Goal: Task Accomplishment & Management: Manage account settings

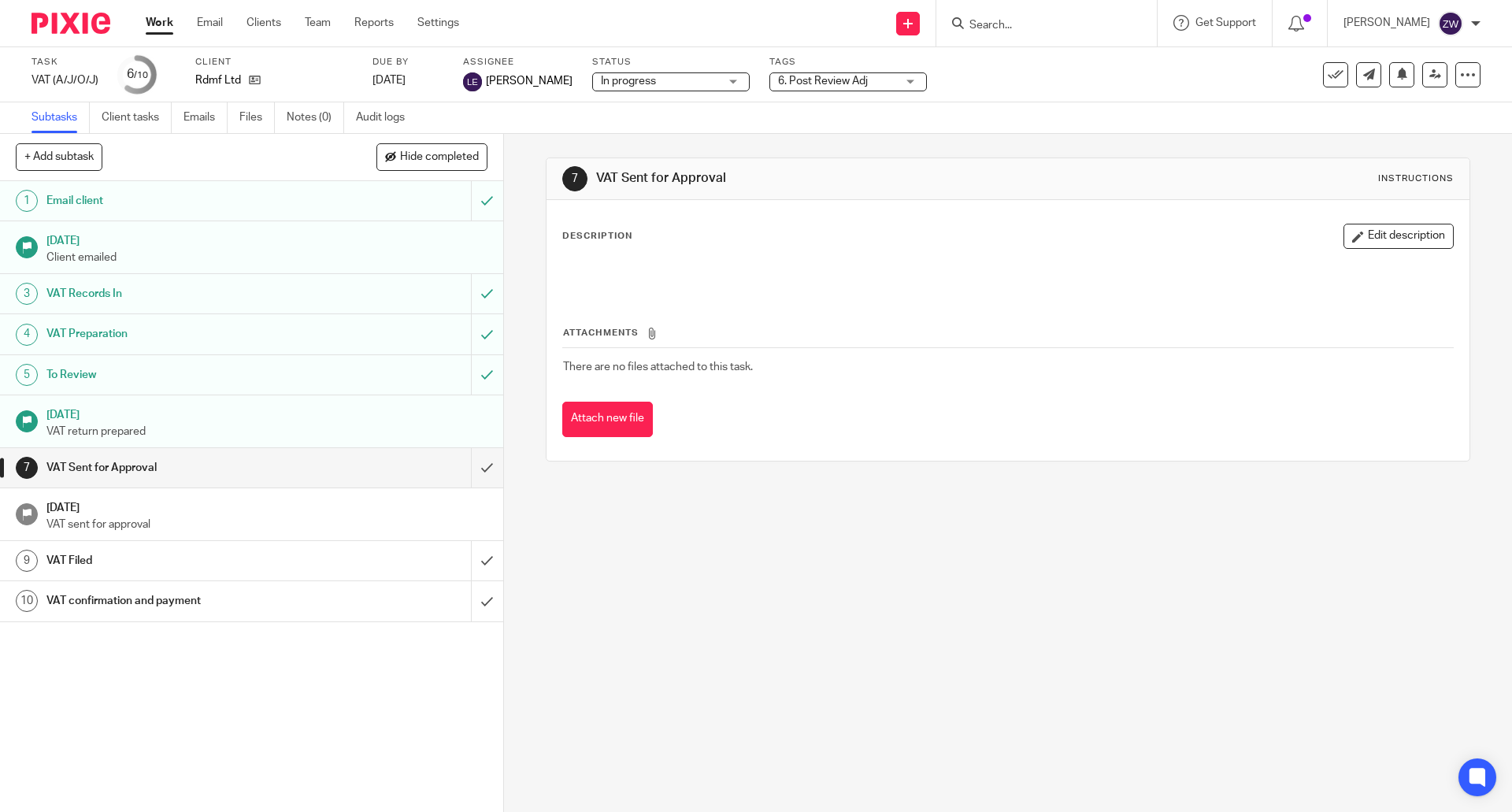
click at [67, 18] on img at bounding box center [70, 23] width 79 height 21
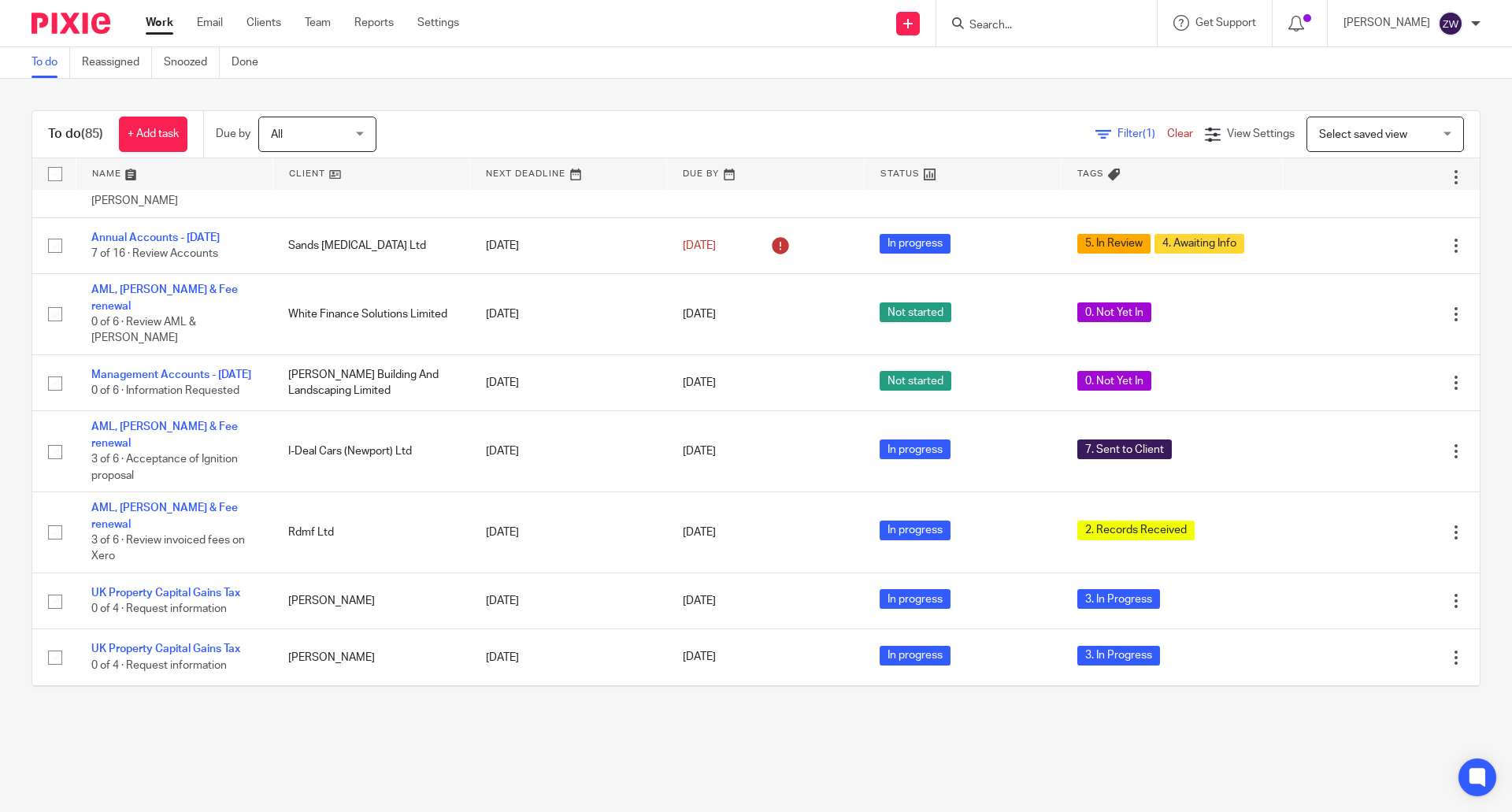
scroll to position [630, 0]
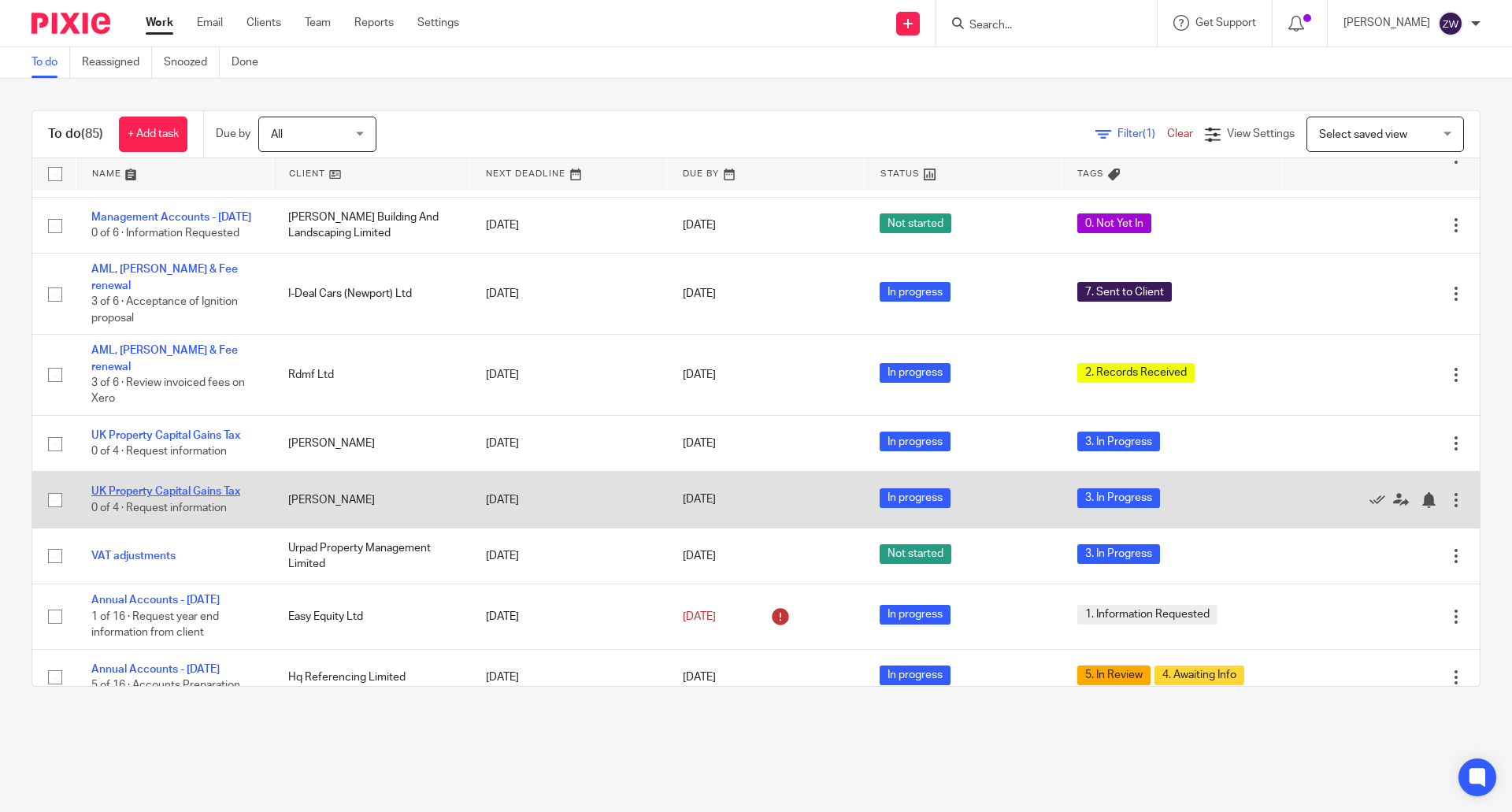
drag, startPoint x: 224, startPoint y: 444, endPoint x: 206, endPoint y: 449, distance: 18.7
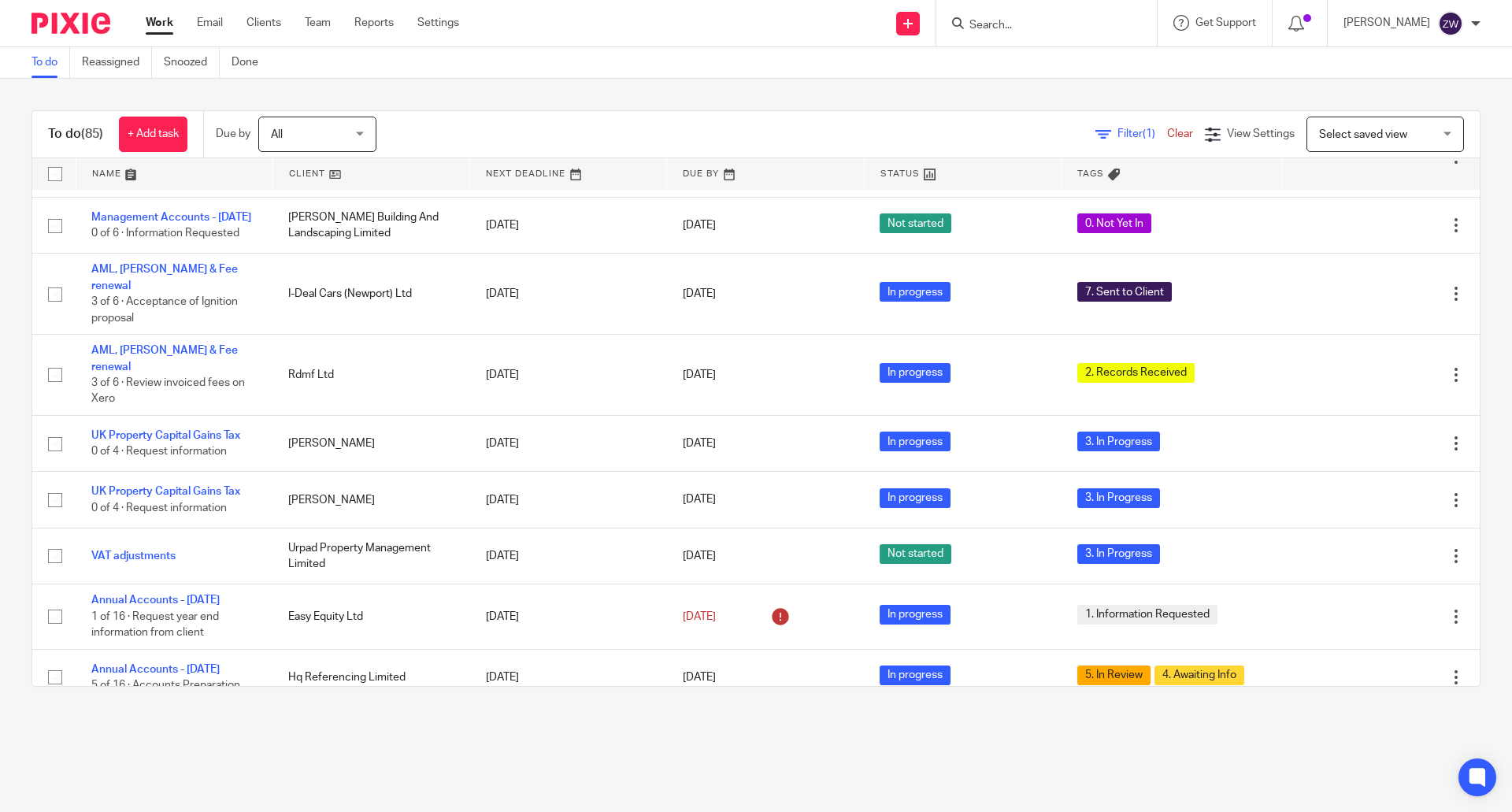
click at [82, 18] on img at bounding box center [70, 23] width 79 height 21
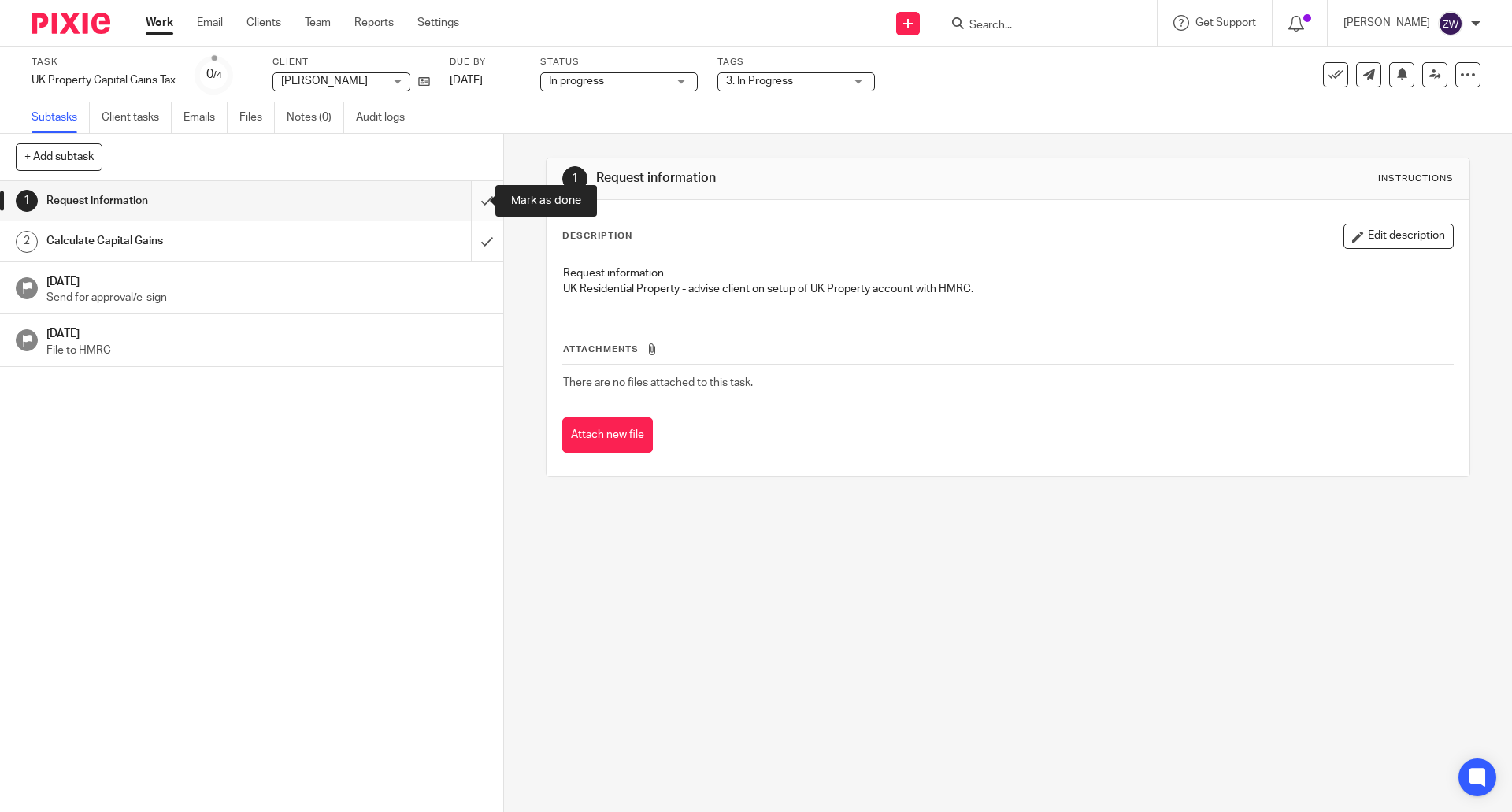
click at [469, 212] on input "submit" at bounding box center [251, 201] width 503 height 39
click at [460, 193] on input "submit" at bounding box center [251, 201] width 503 height 39
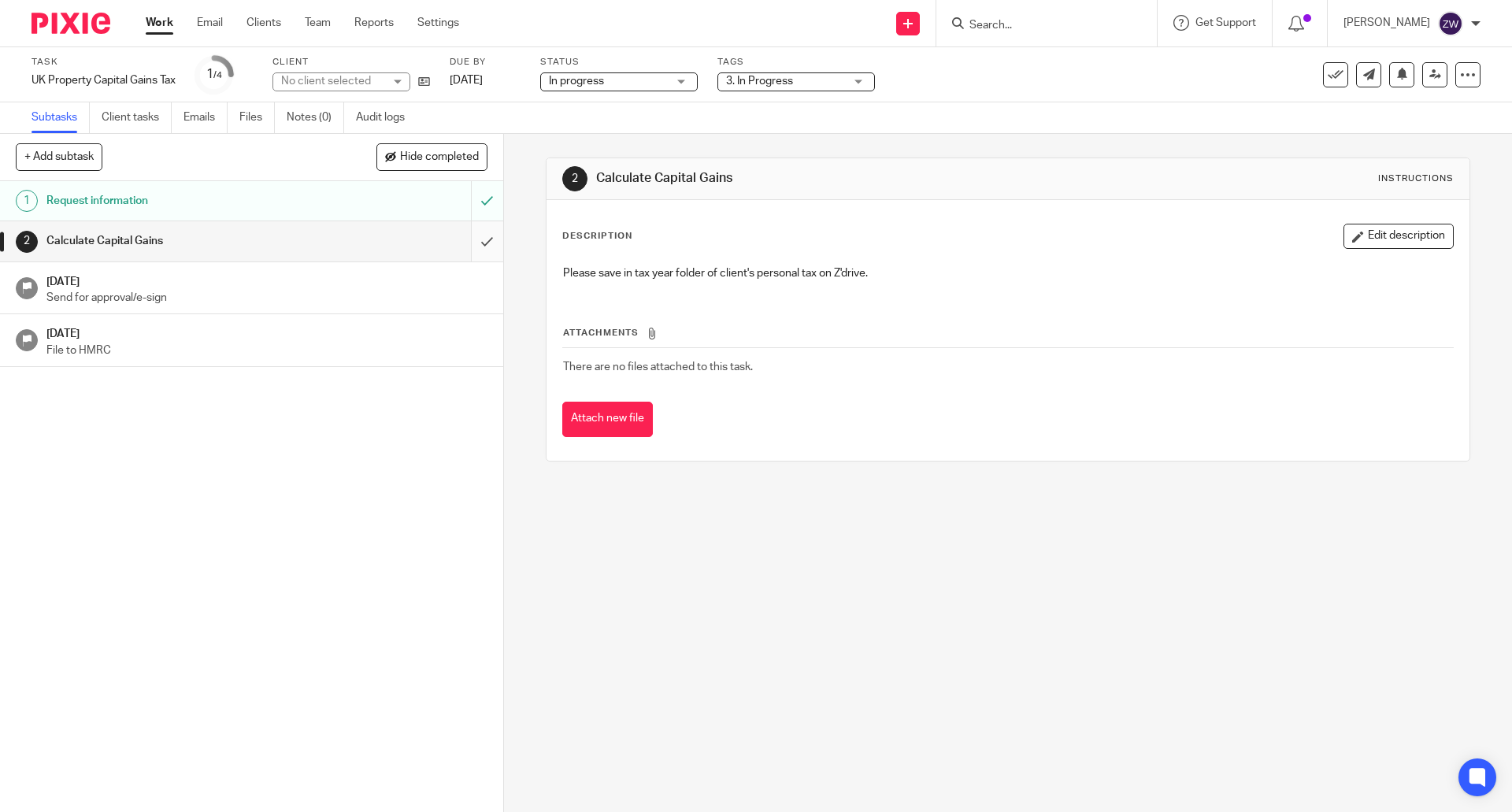
click at [475, 242] on input "submit" at bounding box center [251, 240] width 503 height 39
click at [469, 248] on input "submit" at bounding box center [251, 240] width 503 height 39
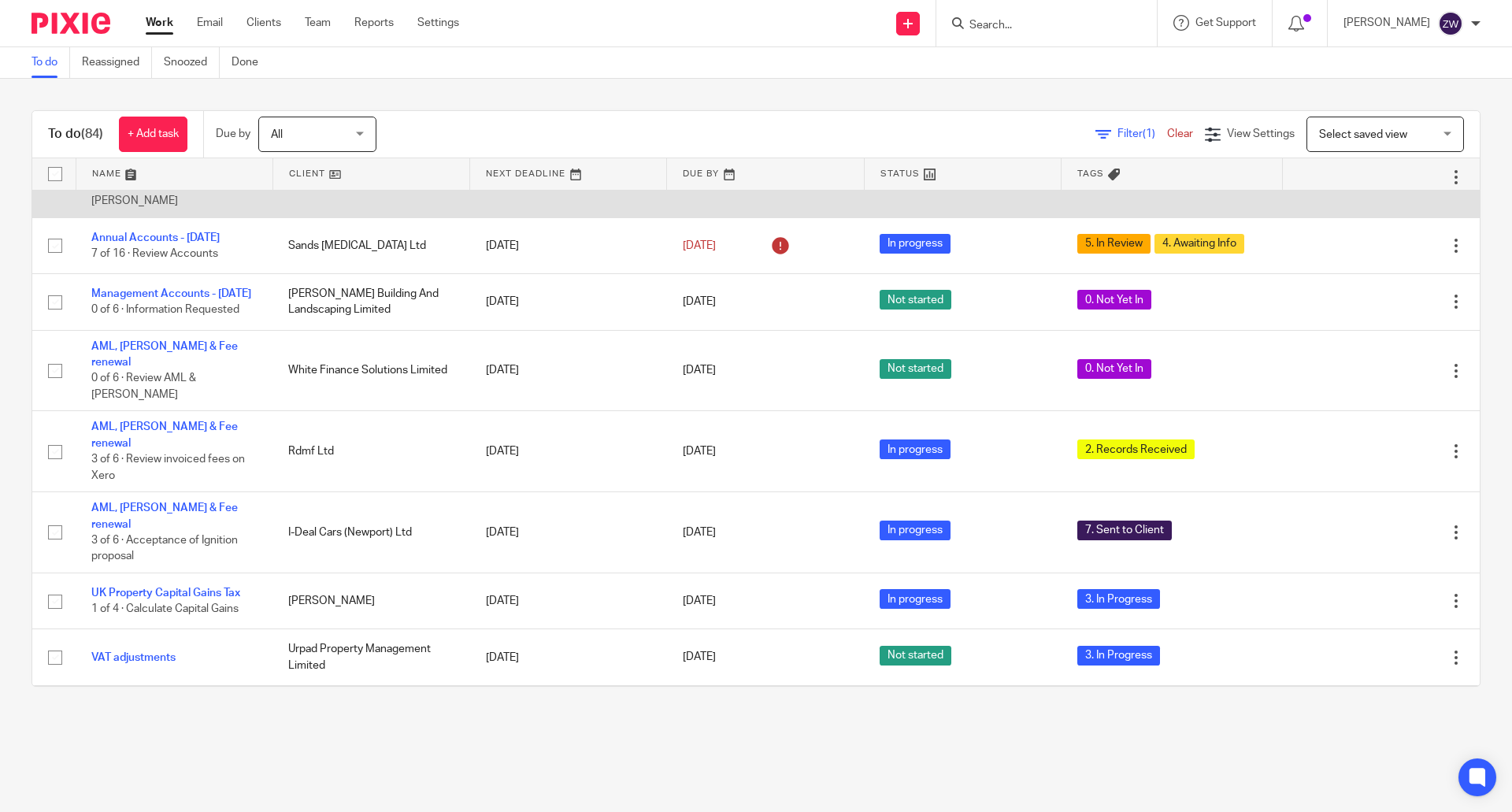
scroll to position [551, 0]
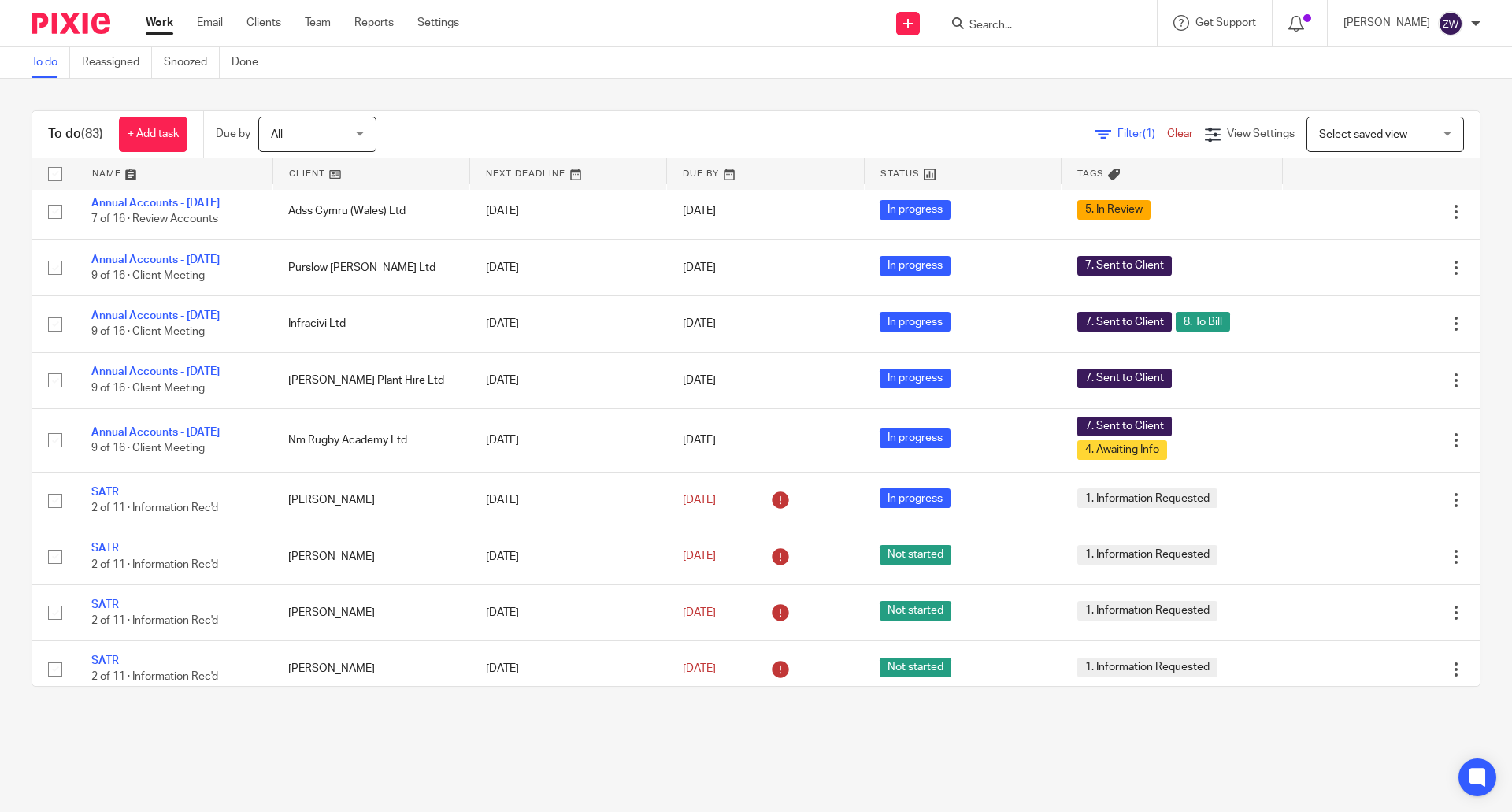
scroll to position [1890, 0]
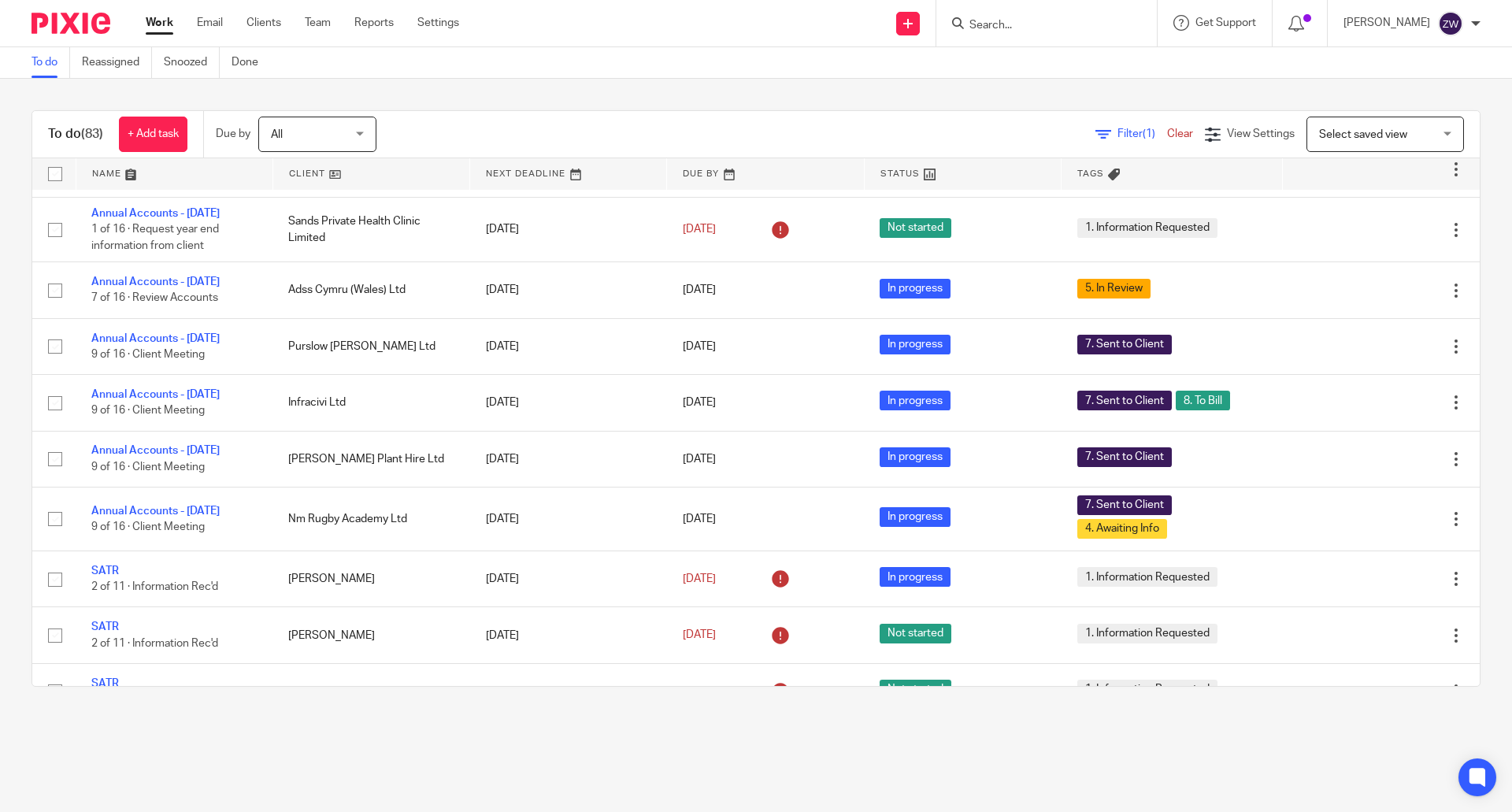
click at [91, 18] on img at bounding box center [70, 23] width 79 height 21
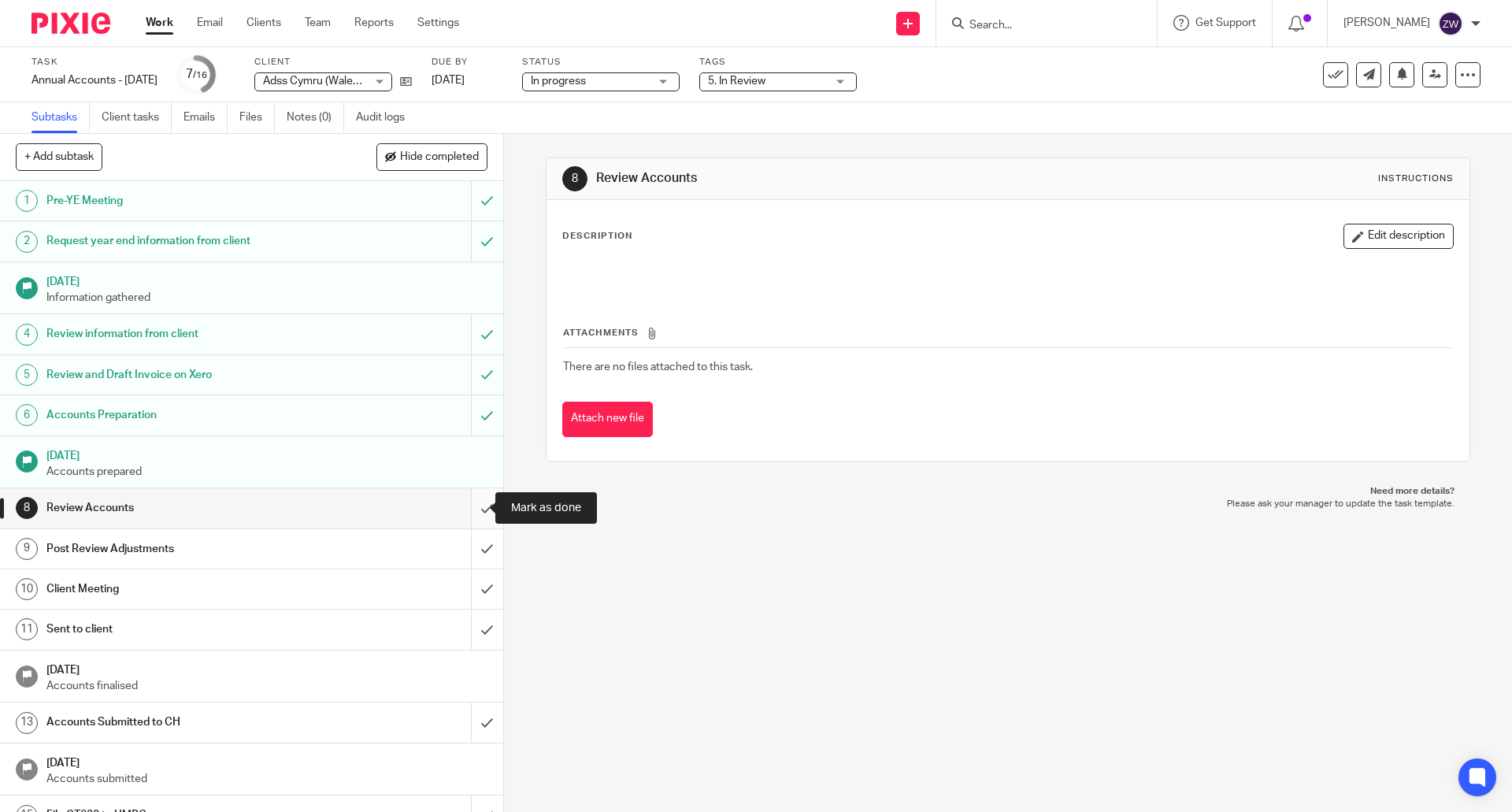
click at [471, 514] on input "submit" at bounding box center [251, 508] width 503 height 39
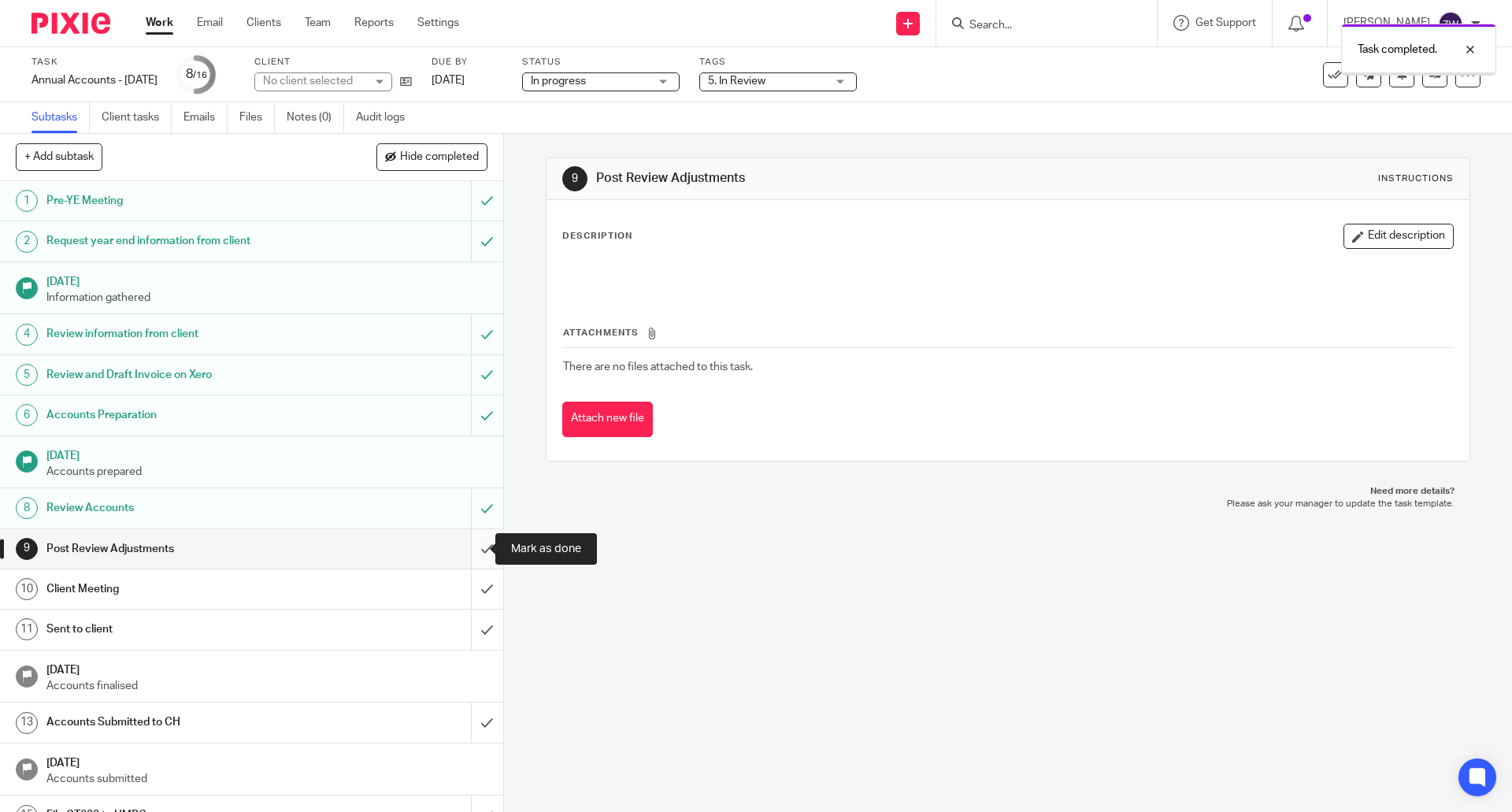
click at [466, 544] on input "submit" at bounding box center [251, 548] width 503 height 39
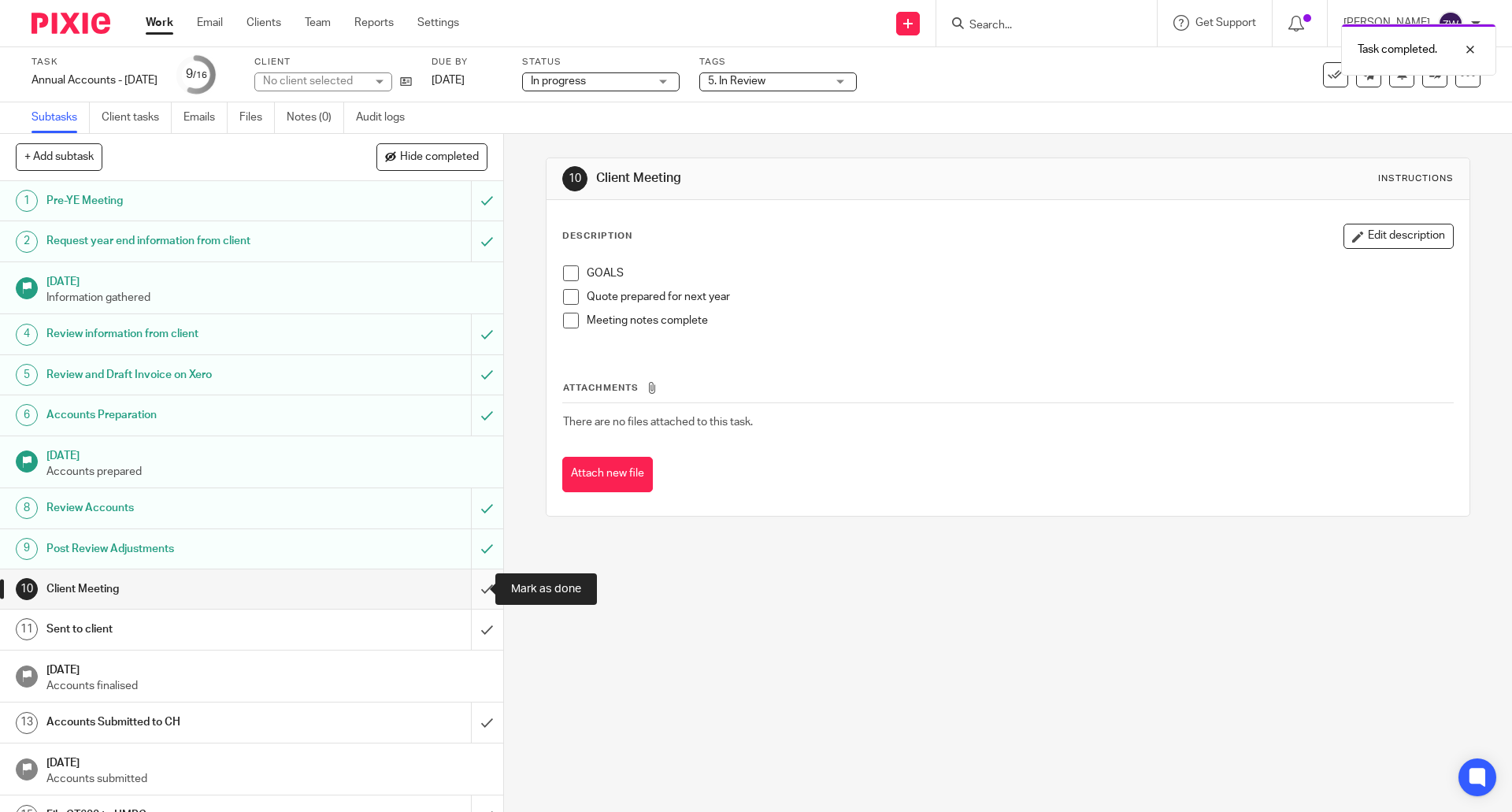
click at [473, 581] on input "submit" at bounding box center [251, 589] width 503 height 39
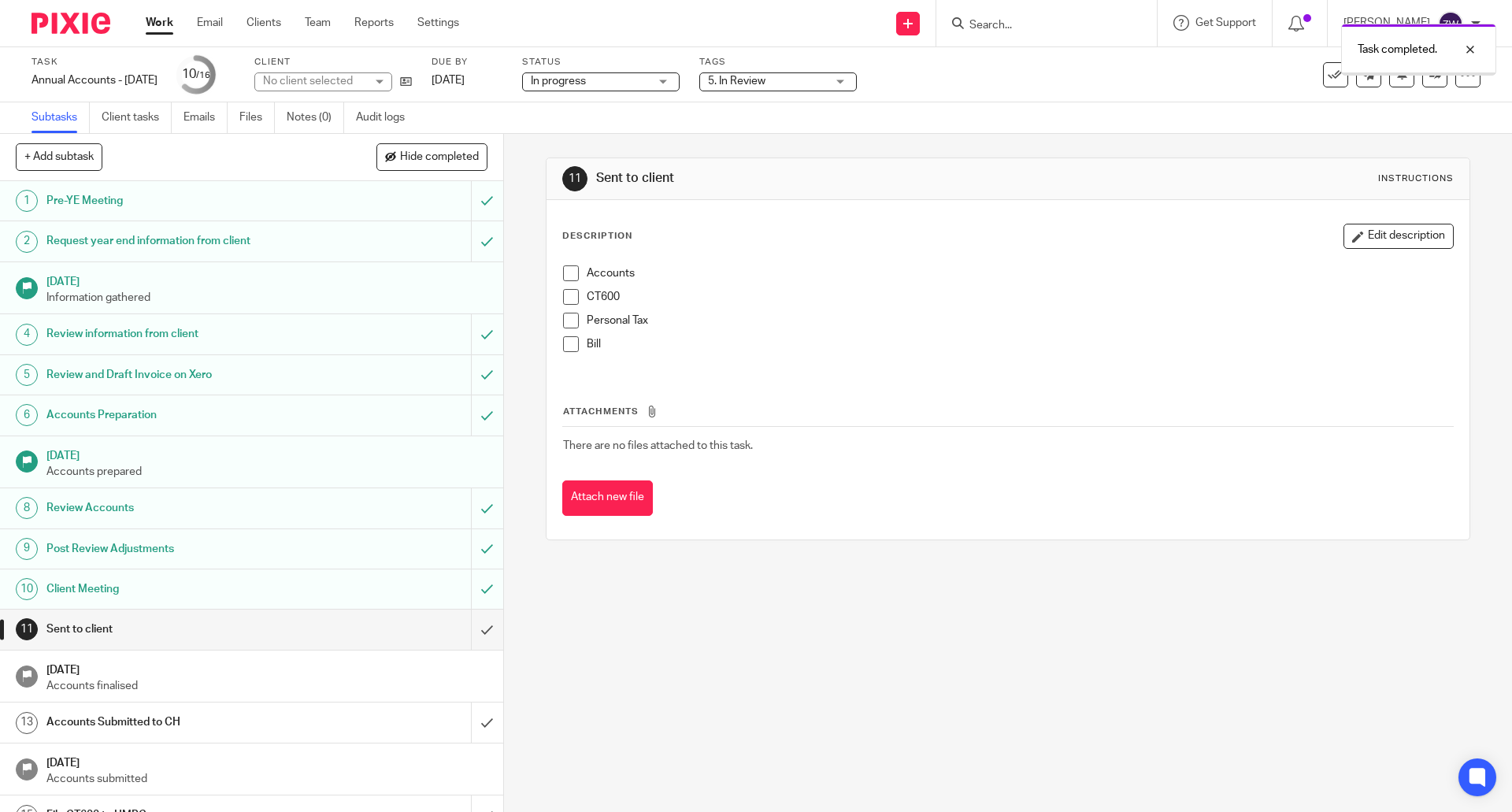
click at [824, 79] on span "5. In Review" at bounding box center [767, 82] width 118 height 17
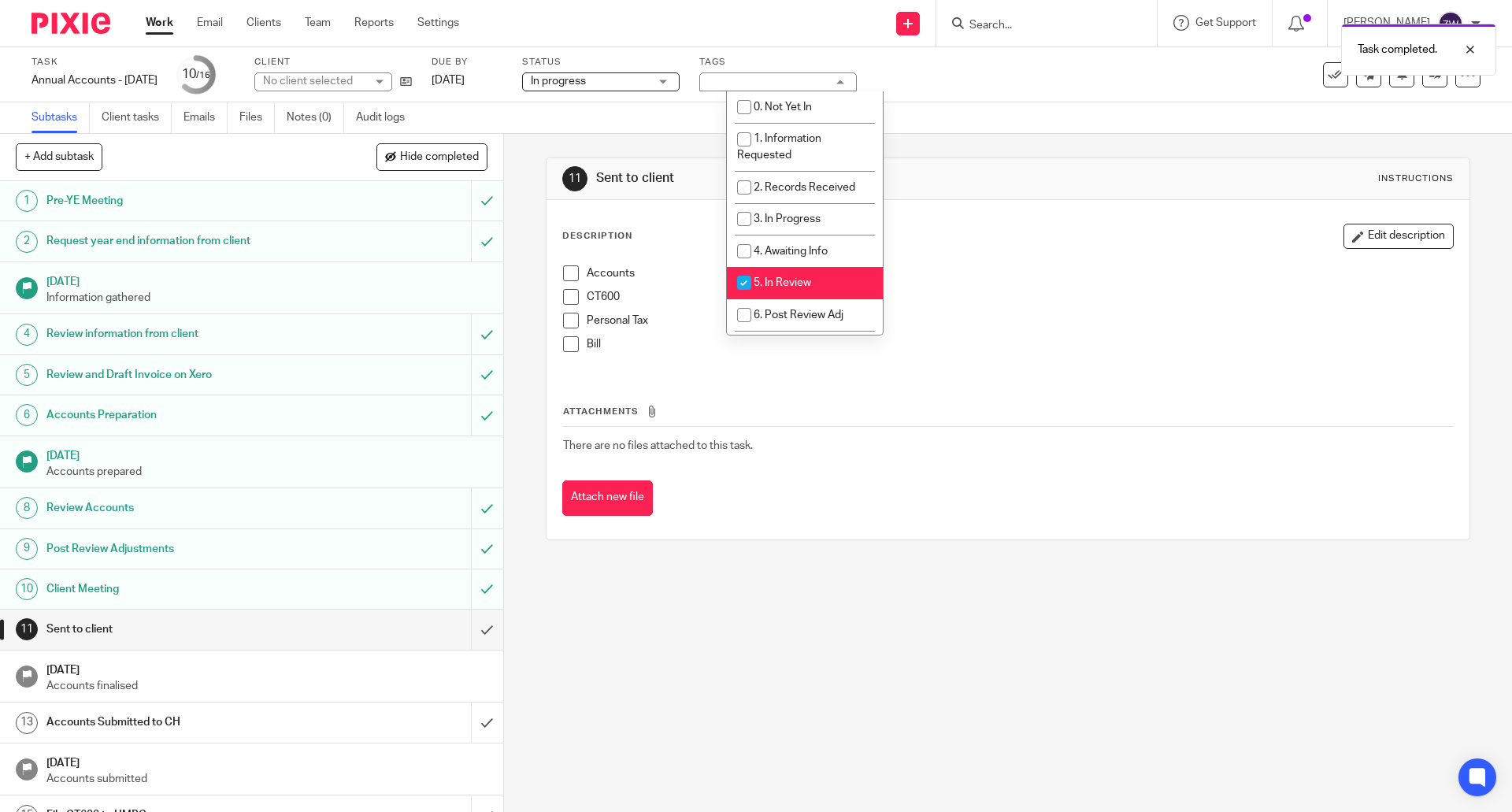
click at [787, 287] on span "5. In Review" at bounding box center [782, 282] width 58 height 11
checkbox input "false"
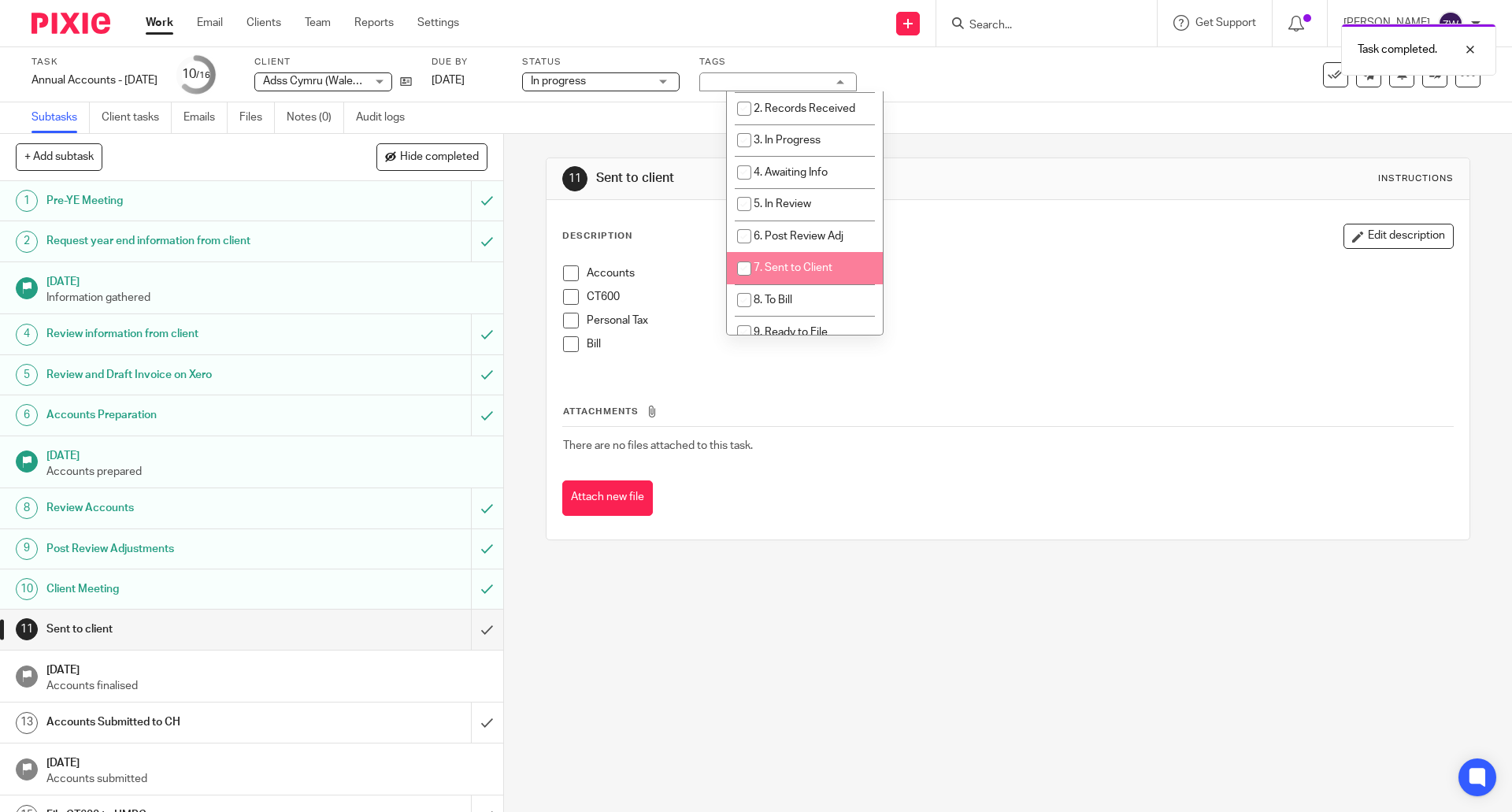
click at [788, 278] on li "7. Sent to Client" at bounding box center [805, 268] width 156 height 32
checkbox input "true"
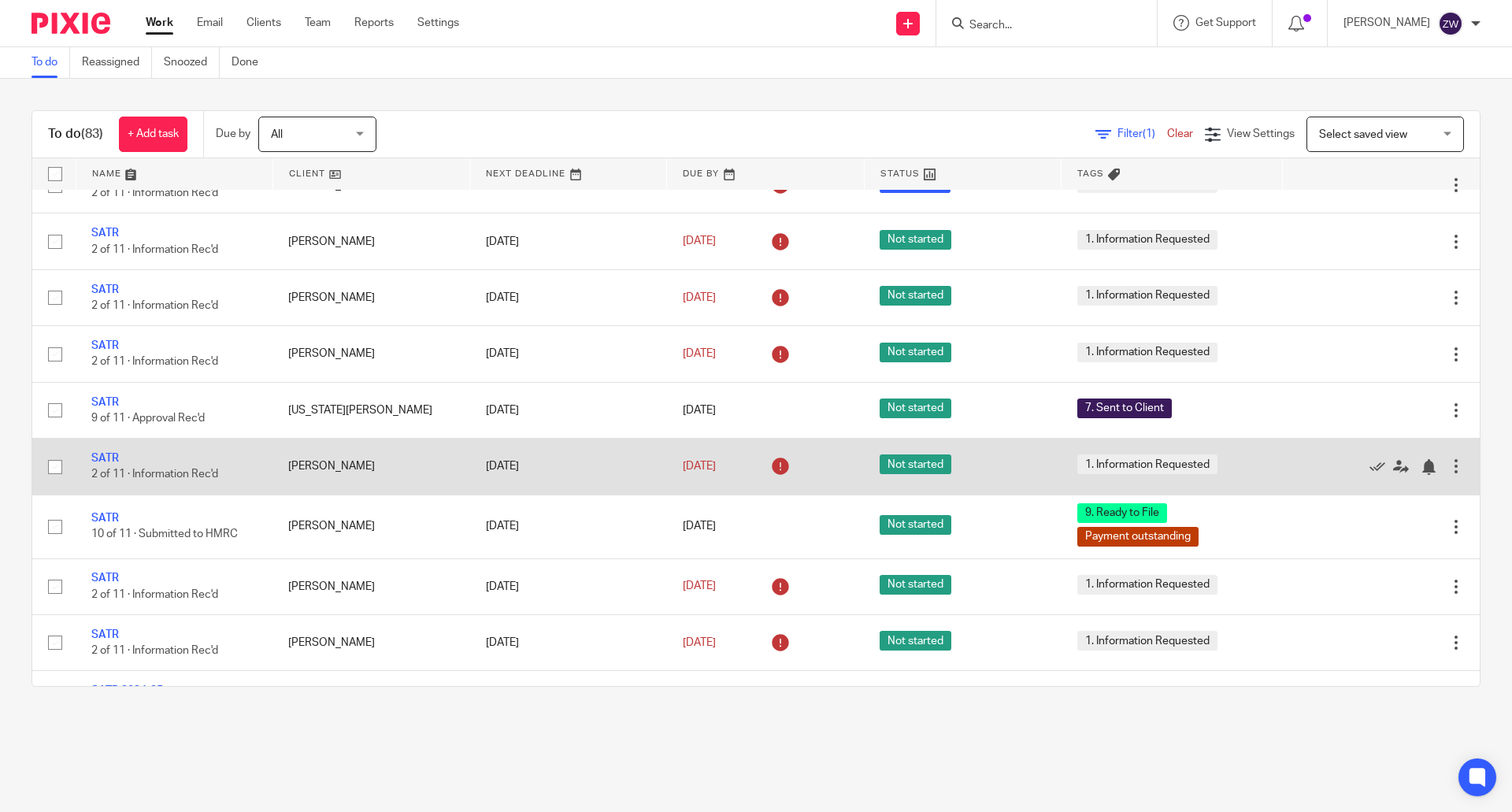
scroll to position [2362, 0]
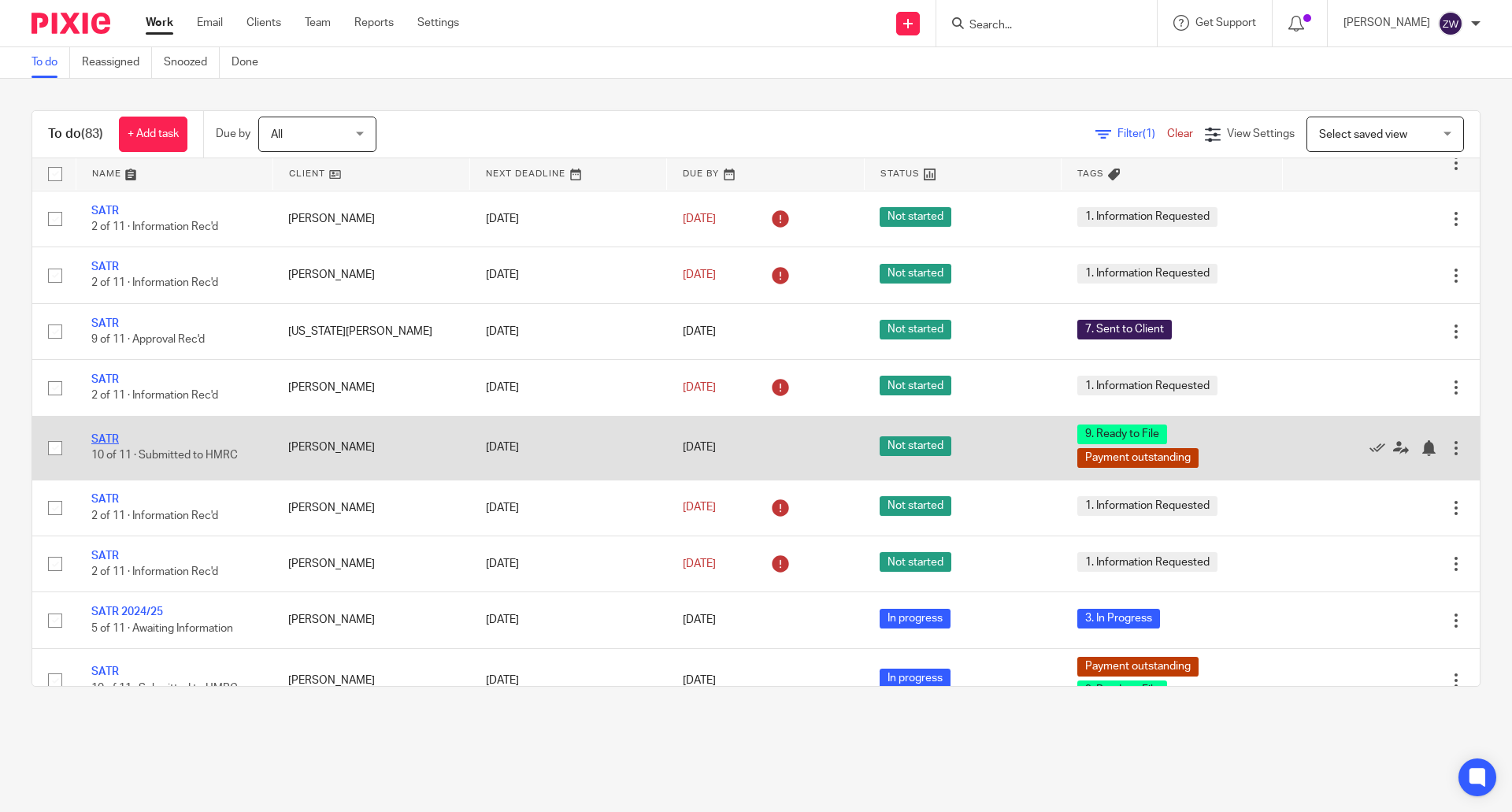
click at [118, 445] on link "SATR" at bounding box center [105, 439] width 28 height 11
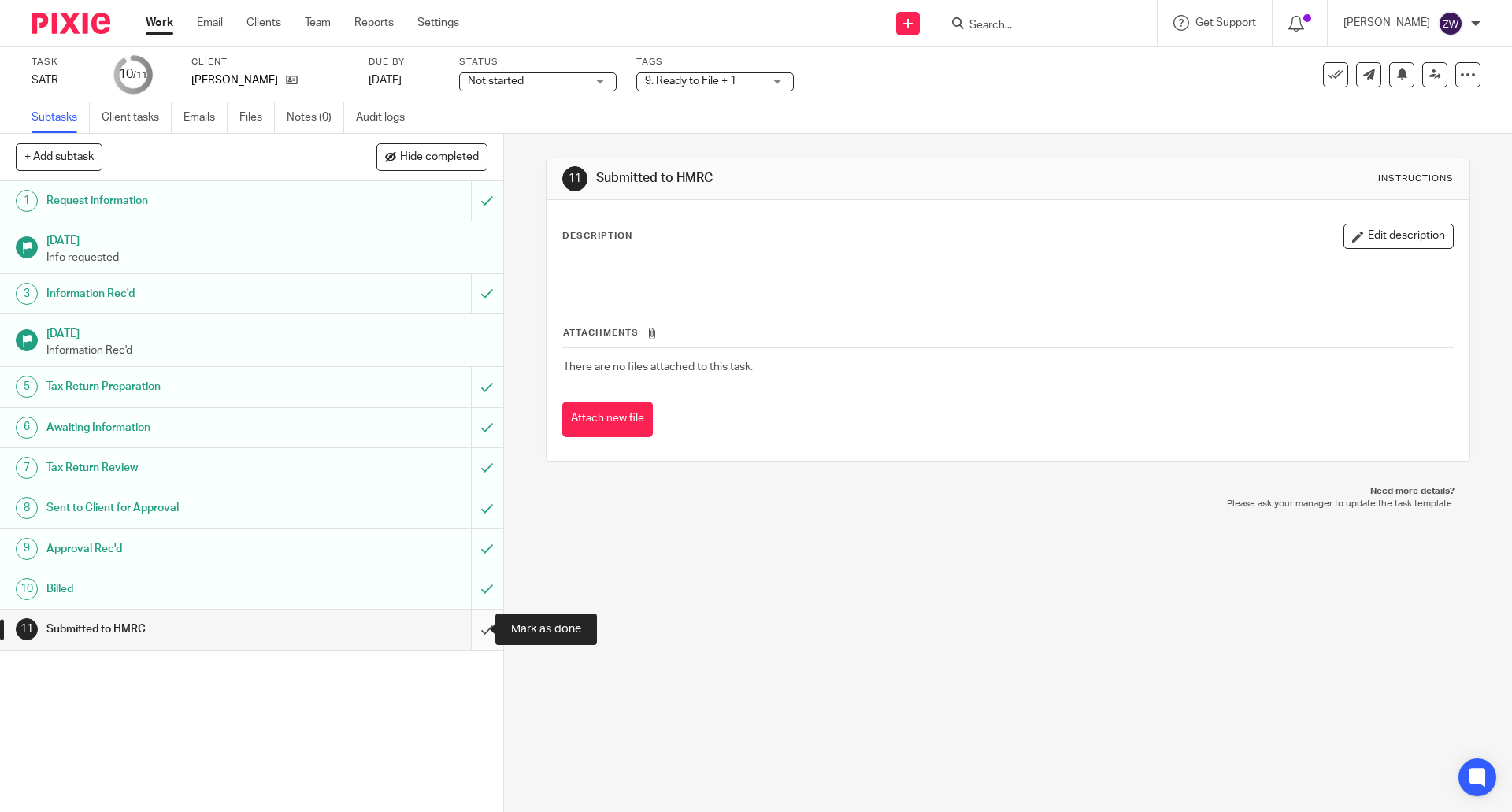
click at [482, 625] on input "submit" at bounding box center [251, 629] width 503 height 39
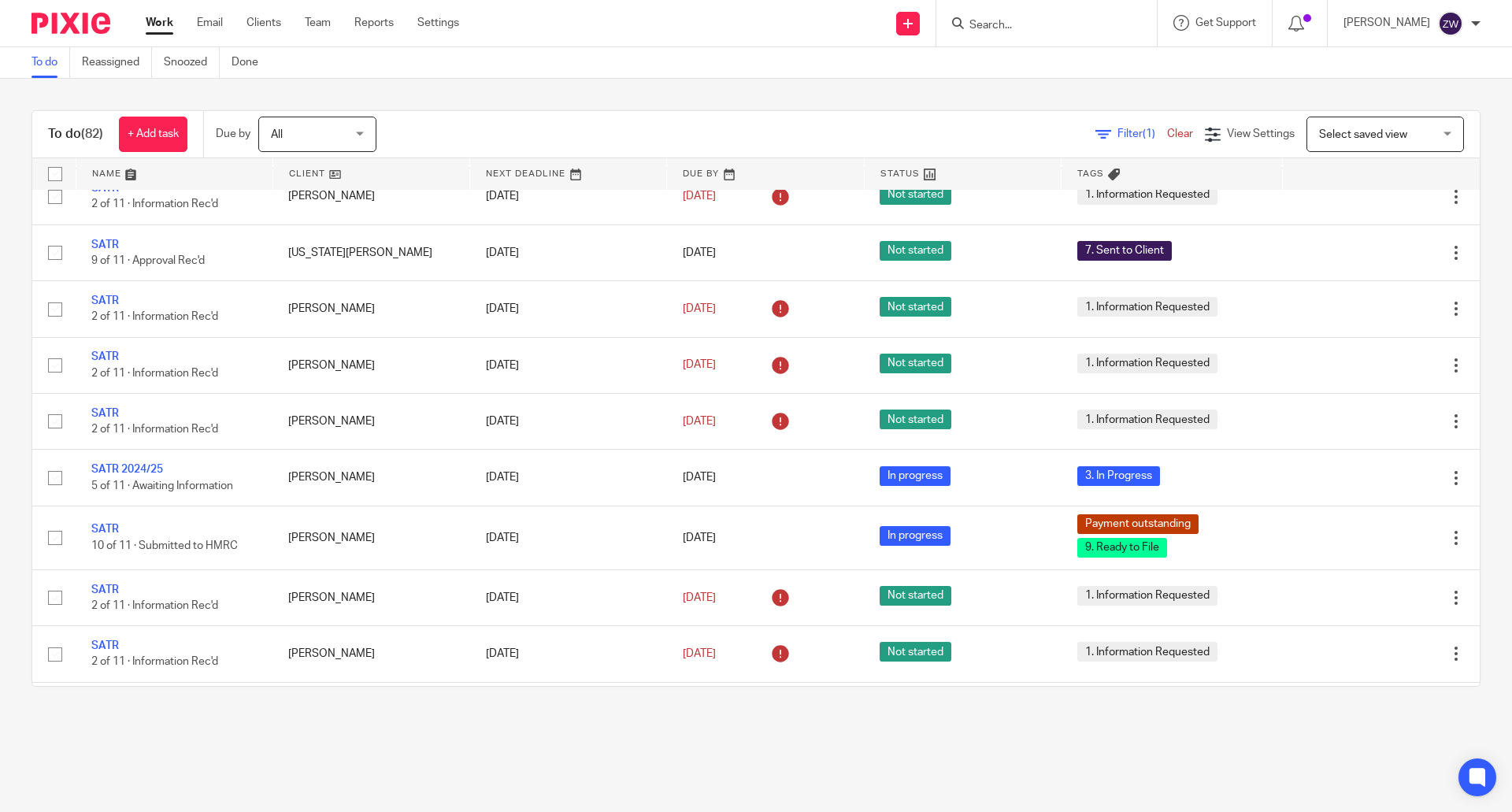
scroll to position [2520, 0]
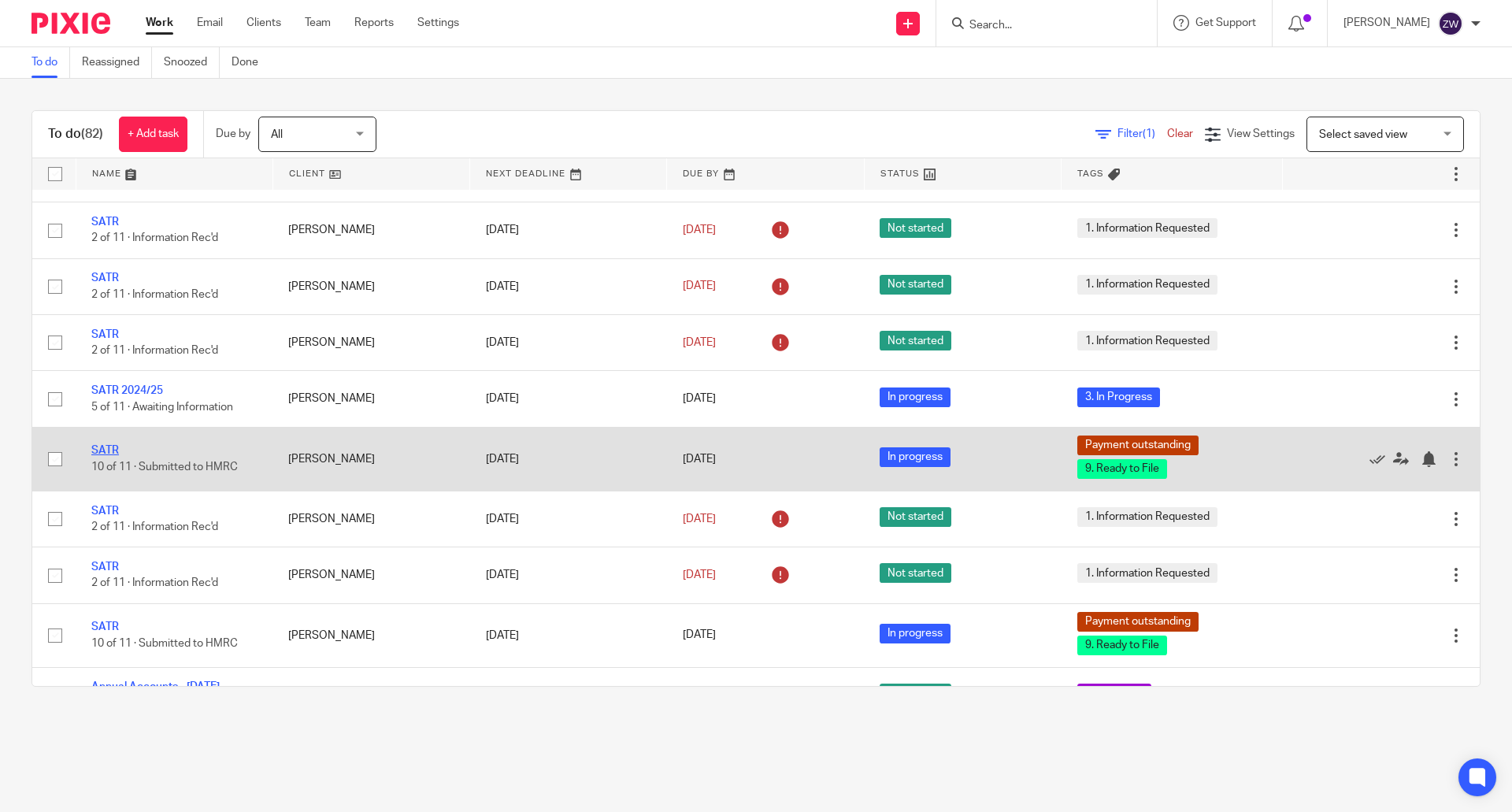
click at [115, 456] on link "SATR" at bounding box center [105, 450] width 28 height 11
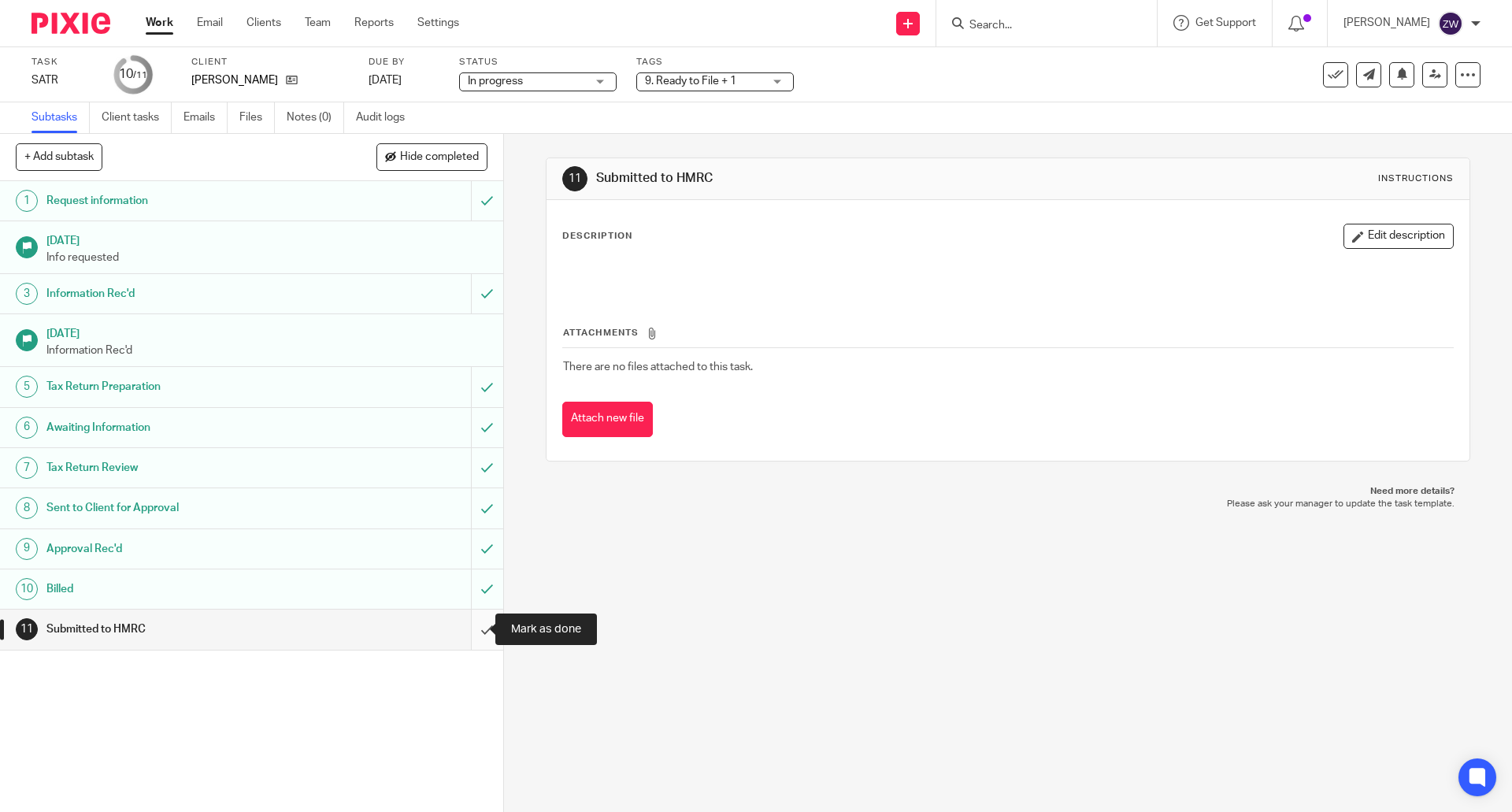
click at [475, 629] on input "submit" at bounding box center [251, 629] width 503 height 39
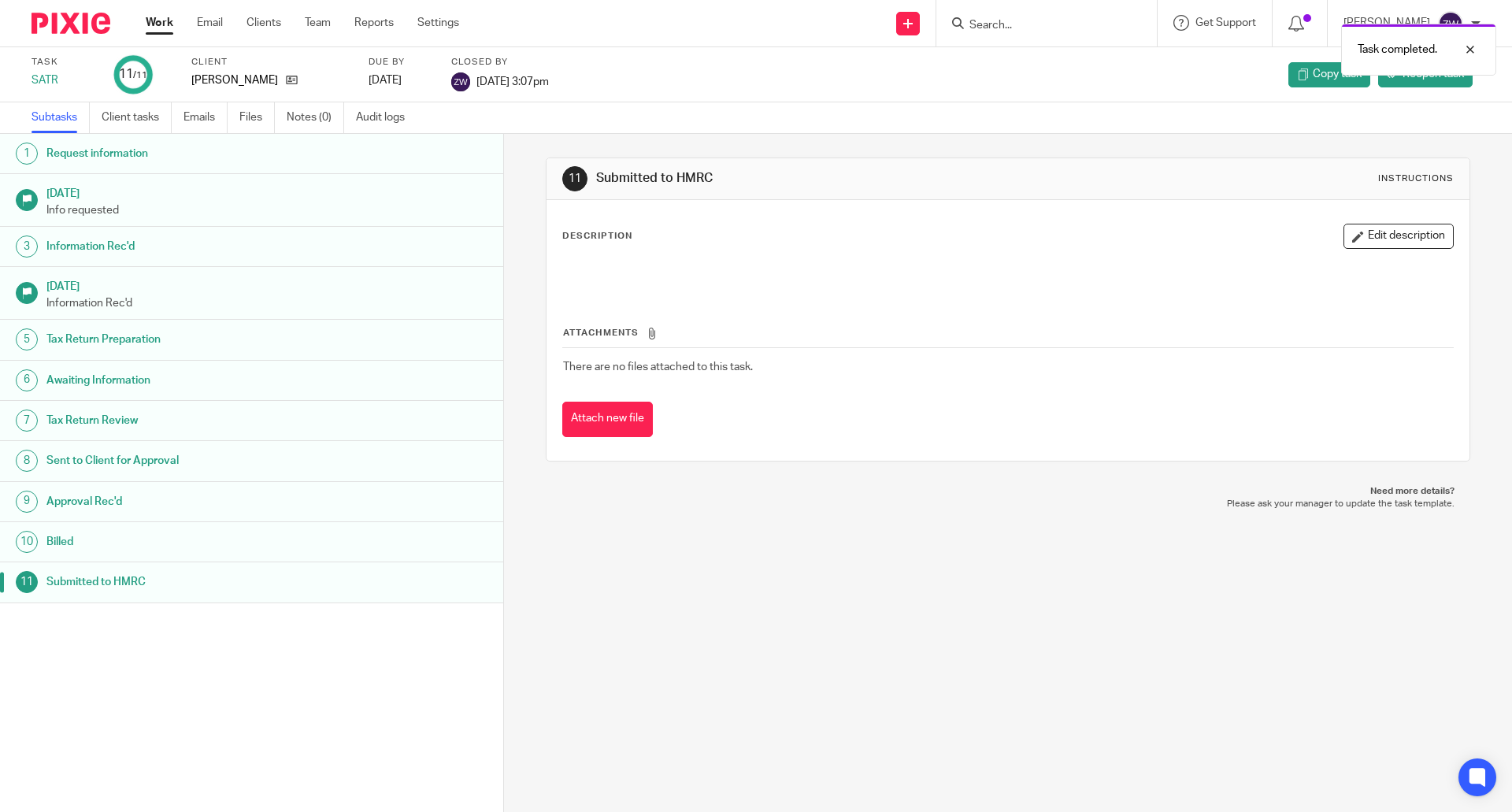
click at [51, 20] on img at bounding box center [70, 23] width 79 height 21
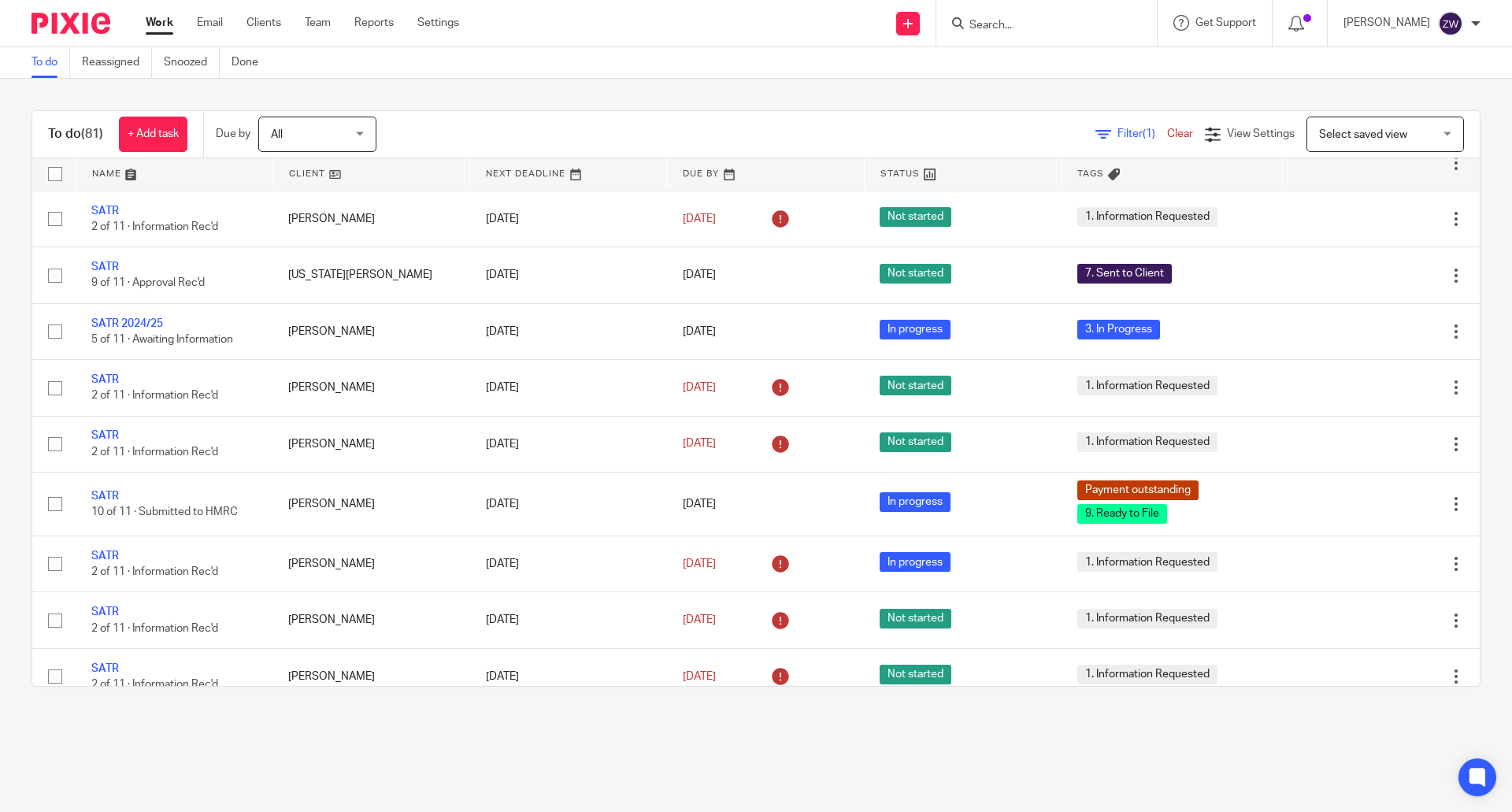
scroll to position [2441, 0]
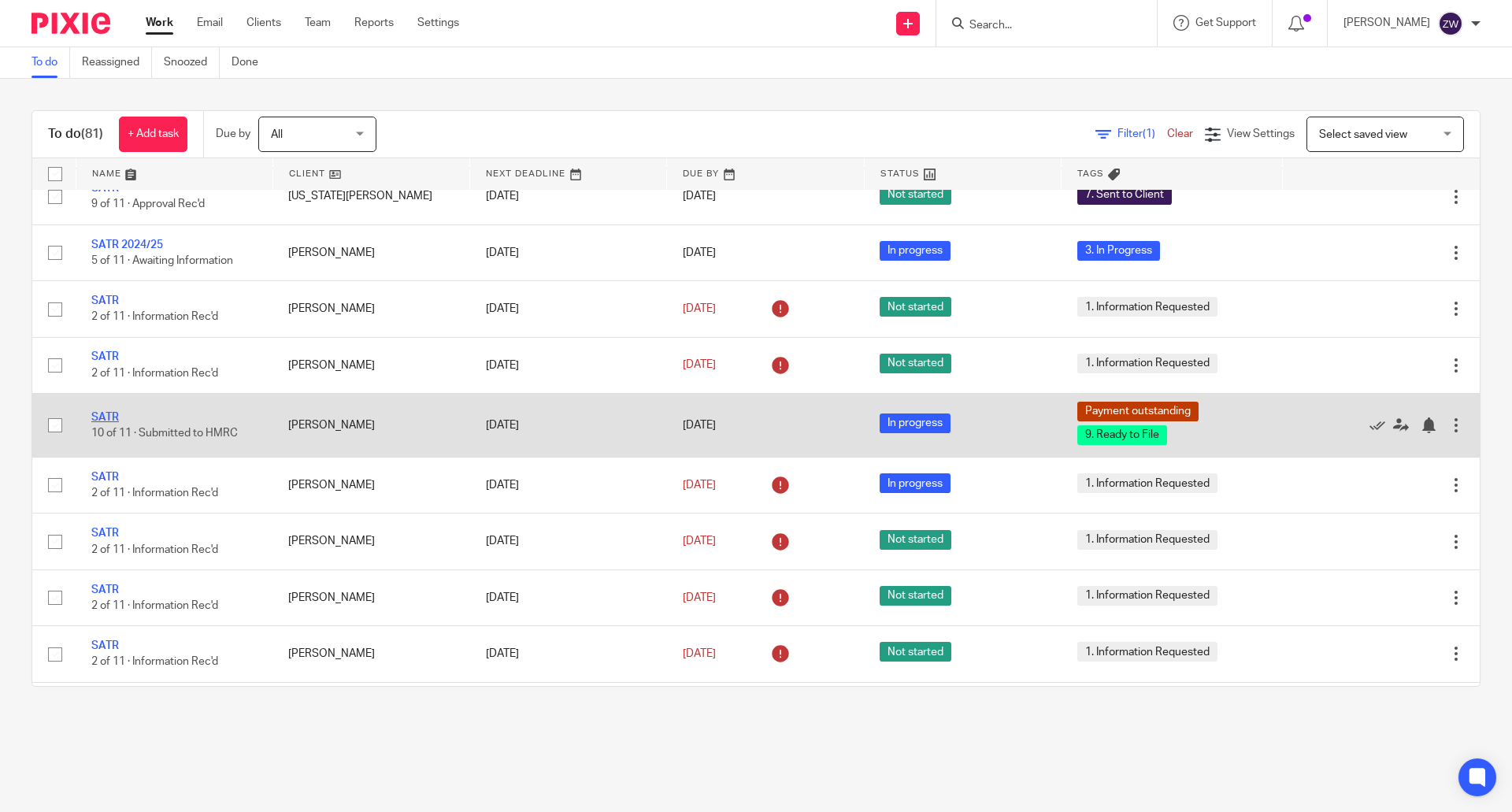
click at [110, 423] on link "SATR" at bounding box center [105, 417] width 28 height 11
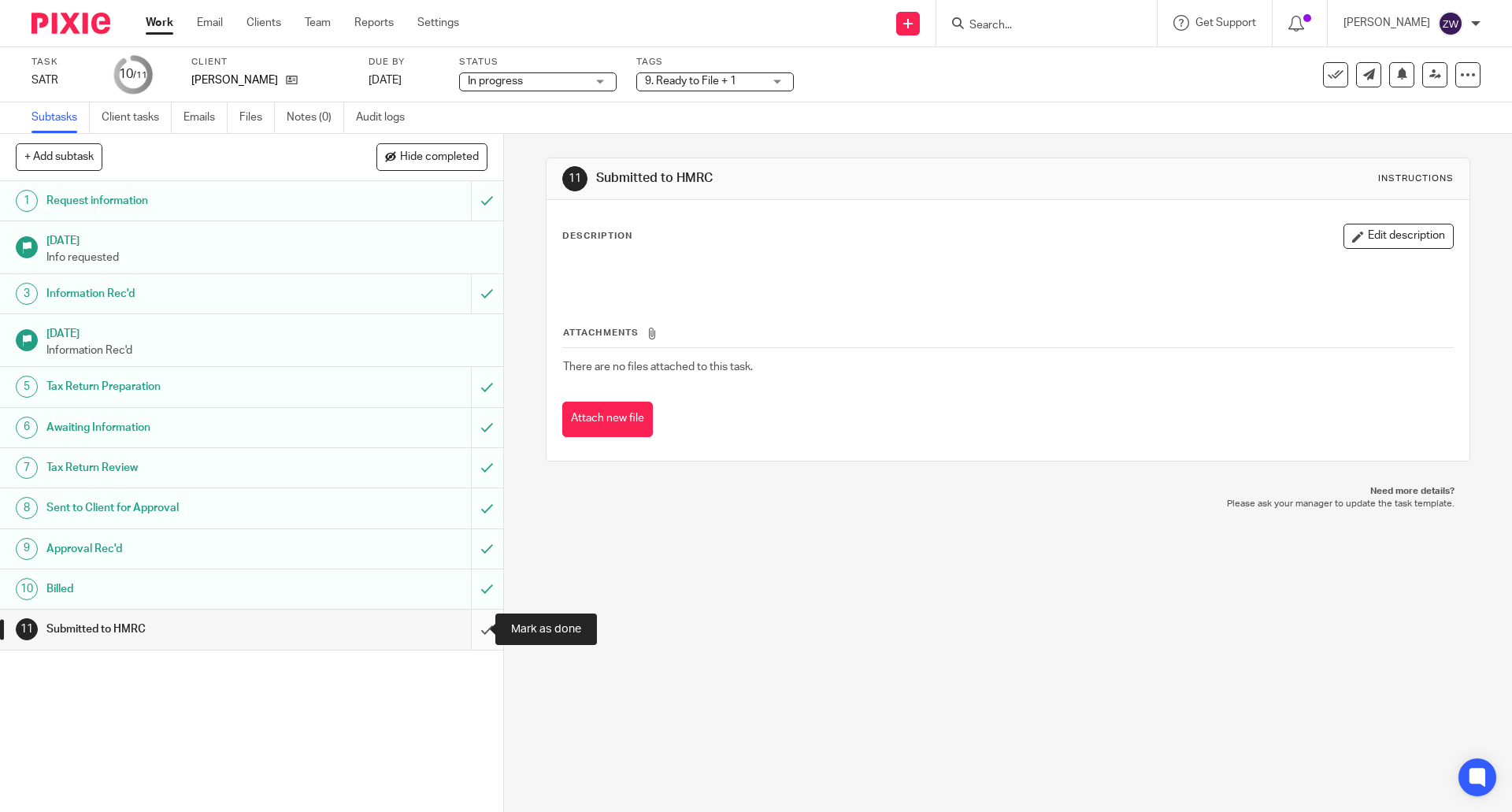
click at [466, 627] on input "submit" at bounding box center [251, 629] width 503 height 39
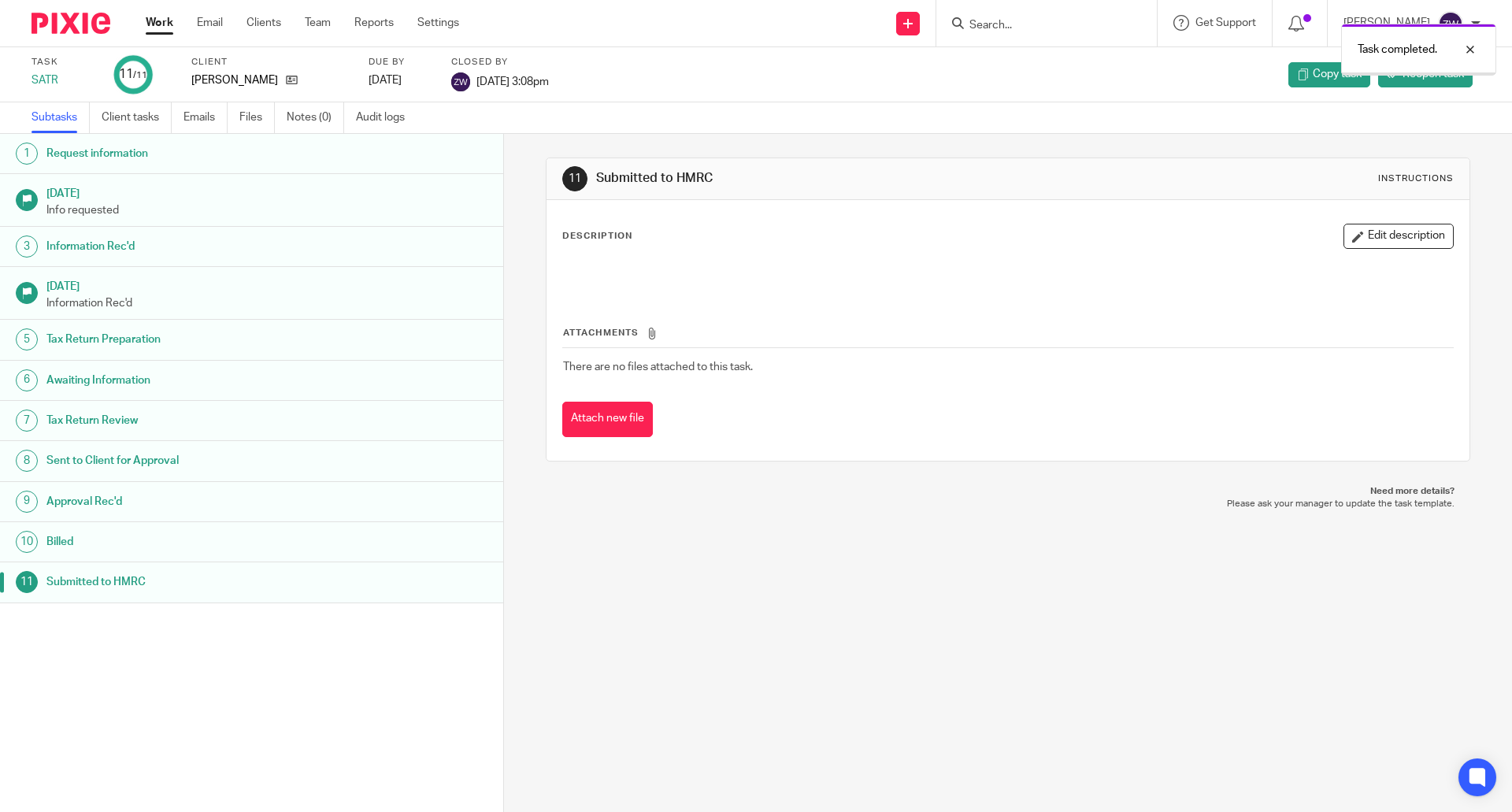
click at [73, 20] on img at bounding box center [70, 23] width 79 height 21
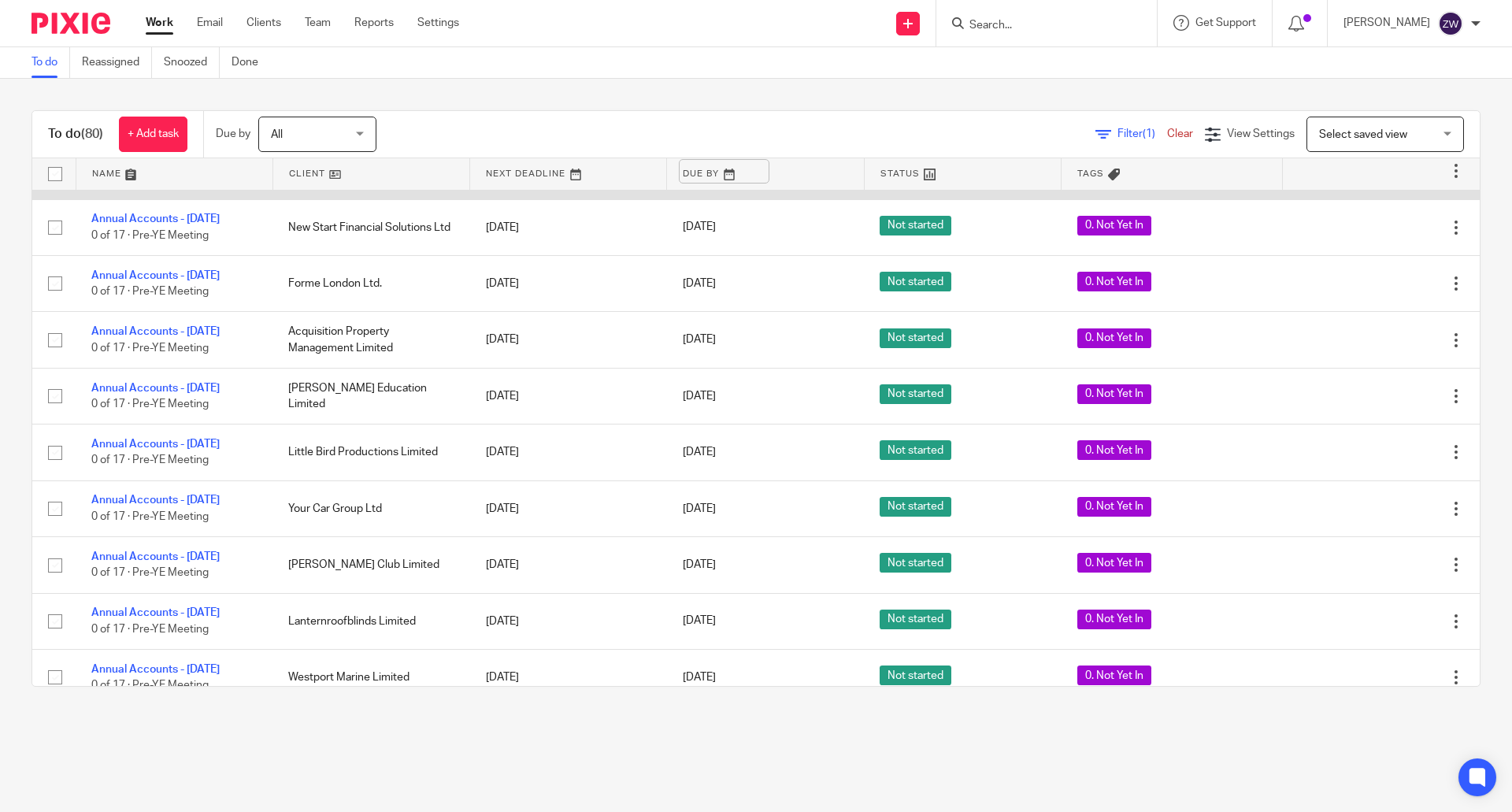
scroll to position [4304, 0]
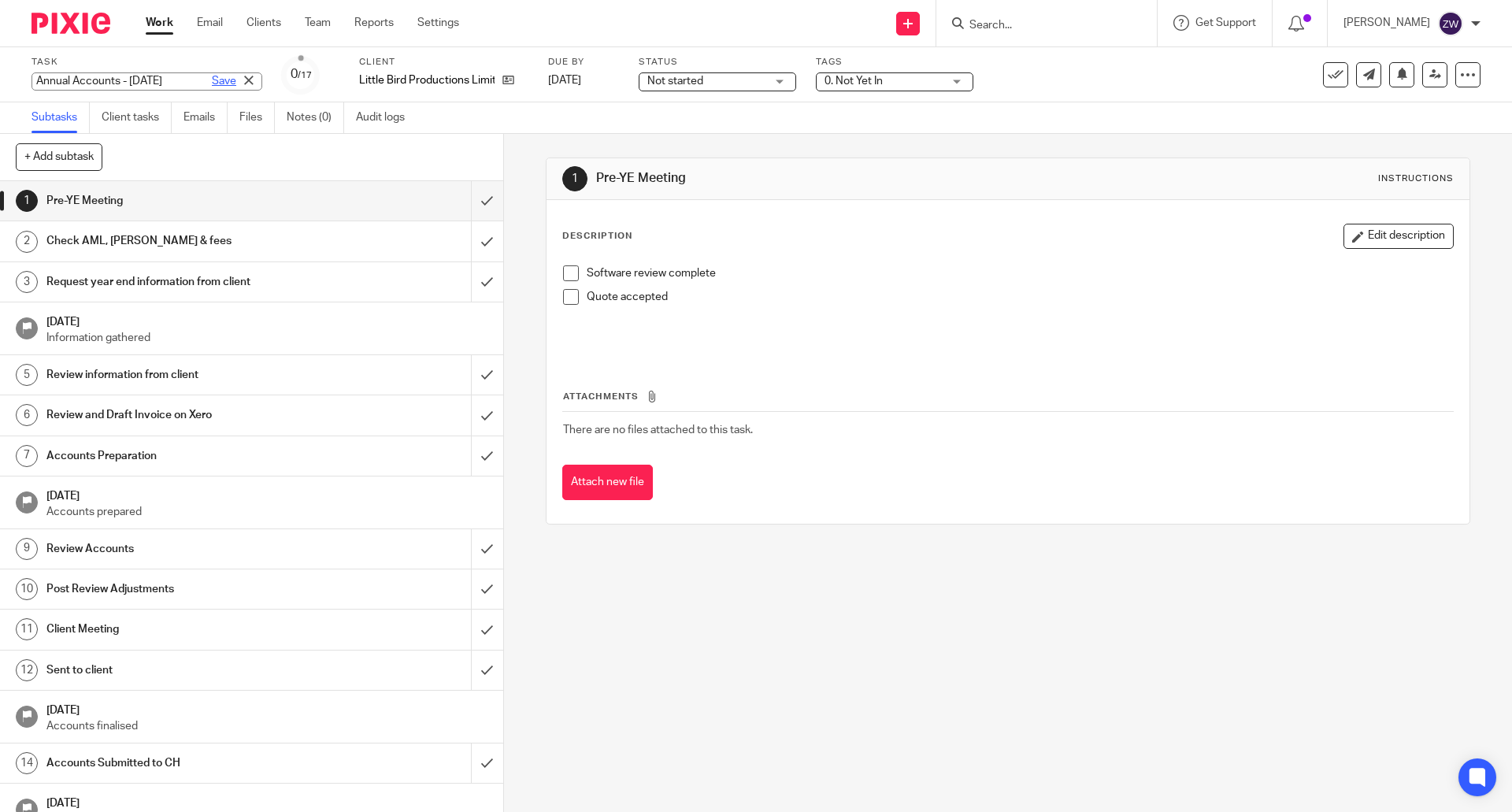
click at [193, 82] on div "Annual Accounts - [DATE] Save Annual Accounts - [DATE]" at bounding box center [146, 82] width 231 height 18
click at [122, 75] on input "Annual Accounts - [DATE]" at bounding box center [146, 82] width 231 height 18
type input "Annual Accounts (dormant) - [DATE]"
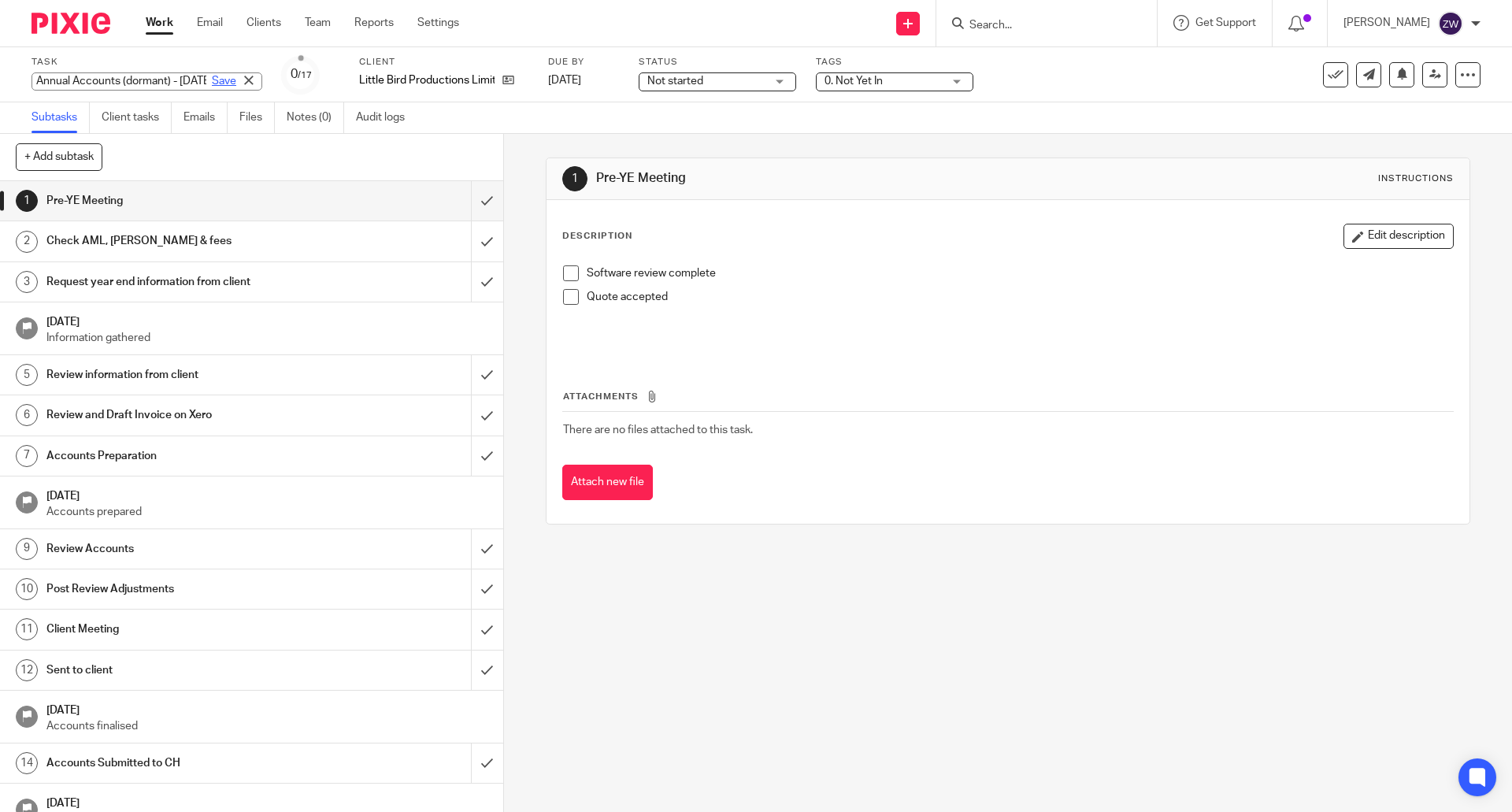
click at [212, 82] on link "Save" at bounding box center [224, 82] width 25 height 16
